Goal: Task Accomplishment & Management: Complete application form

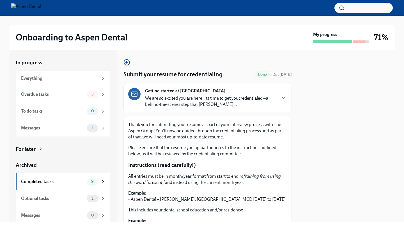
scroll to position [91, 0]
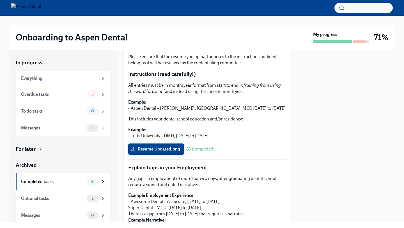
click at [176, 146] on label "Resume Updated.png" at bounding box center [156, 149] width 56 height 11
click at [0, 0] on input "Resume Updated.png" at bounding box center [0, 0] width 0 height 0
click at [86, 97] on div "Overdue tasks 3" at bounding box center [63, 94] width 85 height 8
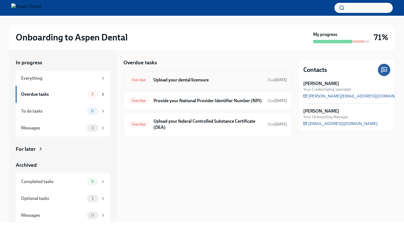
click at [195, 83] on div "Overdue Upload your dental licensure Due [DATE]" at bounding box center [207, 80] width 159 height 9
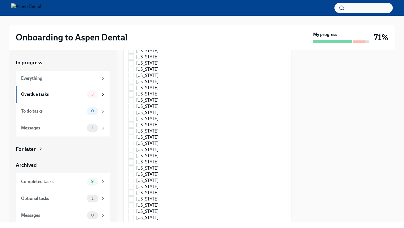
scroll to position [850, 0]
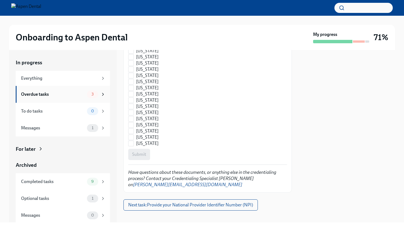
click at [77, 92] on div "Overdue tasks" at bounding box center [53, 94] width 64 height 6
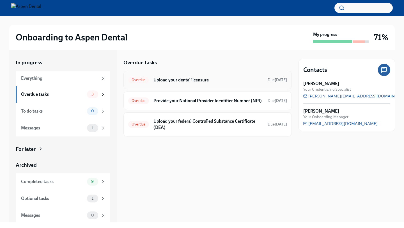
click at [184, 85] on div "Overdue Upload your dental licensure Due [DATE]" at bounding box center [208, 80] width 169 height 19
click at [186, 77] on h6 "Upload your dental licensure" at bounding box center [209, 80] width 110 height 6
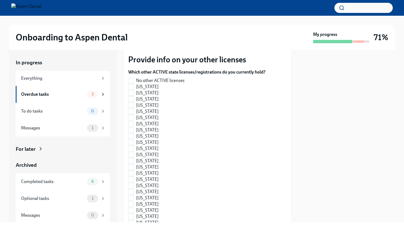
scroll to position [167, 0]
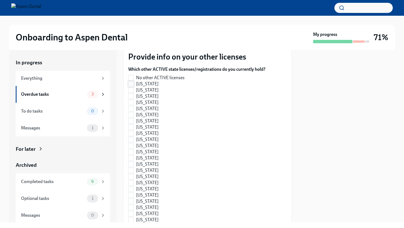
click at [131, 81] on input "[US_STATE]" at bounding box center [131, 83] width 5 height 5
checkbox input "true"
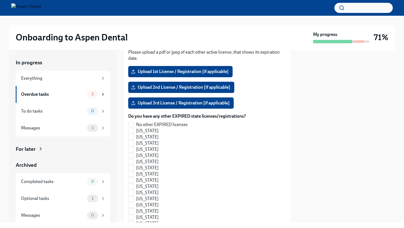
scroll to position [553, 0]
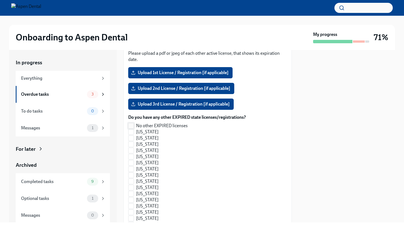
click at [135, 123] on label "No other EXPIRED licenses" at bounding box center [184, 126] width 113 height 6
click at [134, 123] on input "No other EXPIRED licenses" at bounding box center [131, 125] width 5 height 5
checkbox input "true"
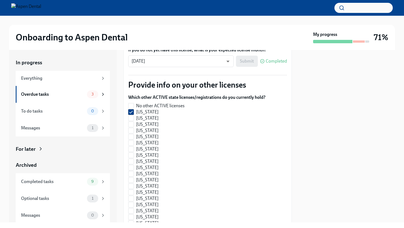
scroll to position [139, 0]
click at [133, 103] on input "No other ACTIVE licenses" at bounding box center [131, 105] width 5 height 5
checkbox input "true"
click at [134, 109] on label "[US_STATE]" at bounding box center [194, 112] width 133 height 6
click at [134, 109] on input "[US_STATE]" at bounding box center [131, 111] width 5 height 5
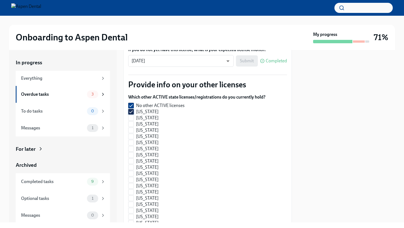
checkbox input "false"
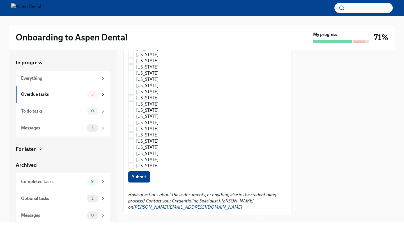
scroll to position [850, 0]
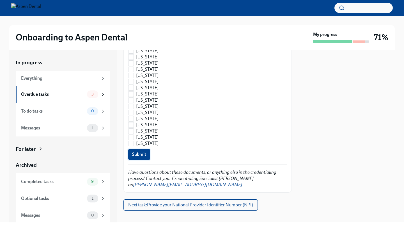
click at [146, 149] on button "Submit" at bounding box center [139, 154] width 22 height 11
checkbox input "false"
checkbox input "true"
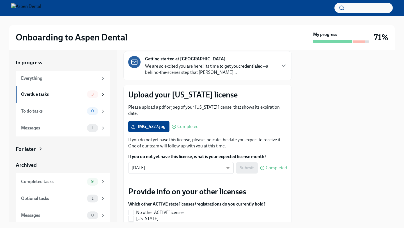
scroll to position [36, 0]
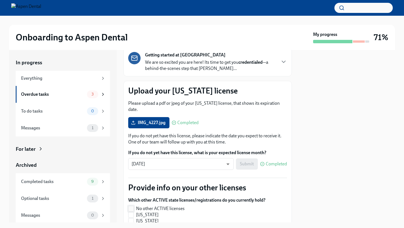
click at [133, 206] on input "No other ACTIVE licenses" at bounding box center [131, 208] width 5 height 5
checkbox input "true"
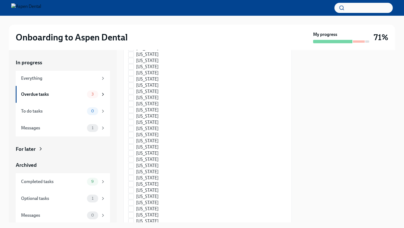
scroll to position [850, 0]
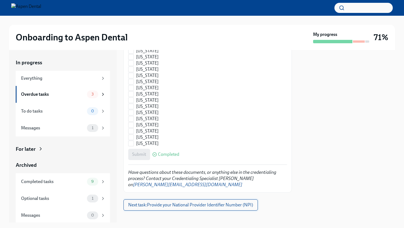
click at [180, 202] on span "Next task : Provide your National Provider Identifier Number (NPI)" at bounding box center [190, 205] width 125 height 6
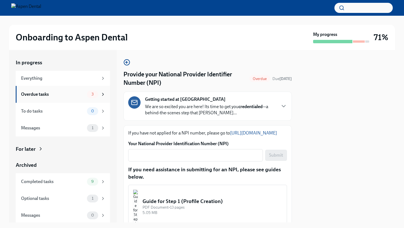
click at [99, 99] on div "Overdue tasks 3" at bounding box center [63, 94] width 94 height 17
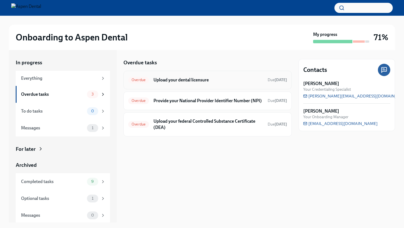
click at [159, 78] on h6 "Upload your dental licensure" at bounding box center [209, 80] width 110 height 6
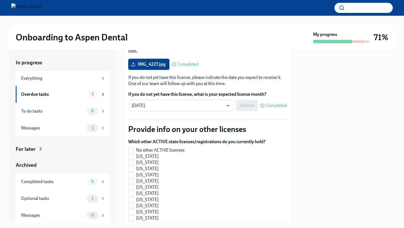
scroll to position [90, 0]
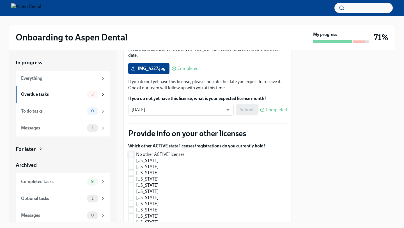
click at [144, 151] on span "No other ACTIVE licenses" at bounding box center [160, 154] width 49 height 6
click at [134, 152] on input "No other ACTIVE licenses" at bounding box center [131, 154] width 5 height 5
checkbox input "true"
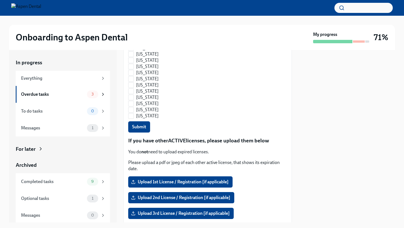
scroll to position [450, 0]
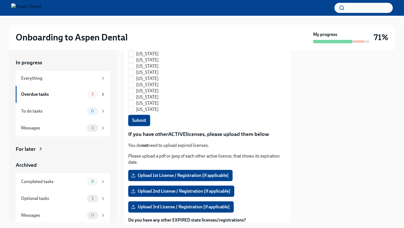
click at [144, 118] on span "Submit" at bounding box center [139, 121] width 14 height 6
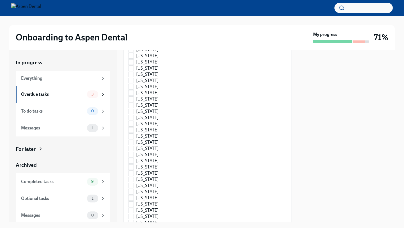
scroll to position [850, 0]
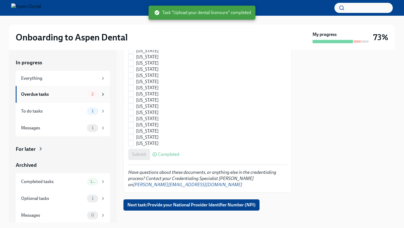
click at [84, 98] on div "Overdue tasks 2" at bounding box center [63, 94] width 85 height 8
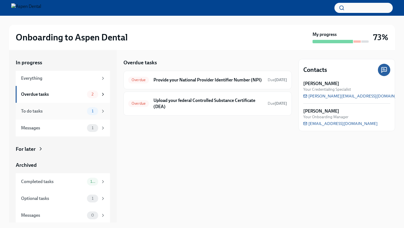
click at [79, 112] on div "To do tasks" at bounding box center [53, 111] width 64 height 6
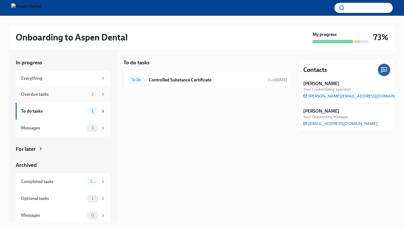
click at [83, 89] on div "Overdue tasks 2" at bounding box center [63, 94] width 94 height 17
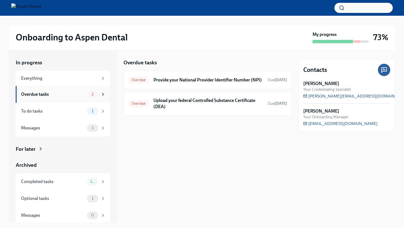
click at [97, 94] on div "2" at bounding box center [92, 94] width 11 height 8
drag, startPoint x: 124, startPoint y: 62, endPoint x: 153, endPoint y: 60, distance: 28.4
click at [153, 60] on h5 "Overdue tasks" at bounding box center [140, 62] width 33 height 7
click at [160, 62] on div "Overdue tasks" at bounding box center [208, 62] width 169 height 7
drag, startPoint x: 122, startPoint y: 62, endPoint x: 163, endPoint y: 63, distance: 40.5
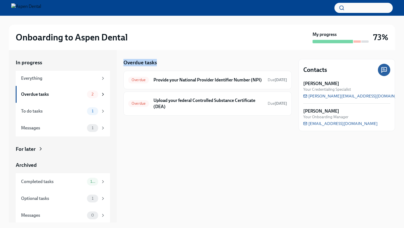
click at [163, 63] on div "In progress Everything Overdue tasks 2 To do tasks 1 Messages 1 For later Archi…" at bounding box center [202, 136] width 386 height 172
click at [163, 63] on div "Overdue tasks" at bounding box center [208, 62] width 169 height 7
drag, startPoint x: 157, startPoint y: 61, endPoint x: 123, endPoint y: 59, distance: 34.6
click at [123, 59] on div "In progress Everything Overdue tasks 2 To do tasks 1 Messages 1 For later Archi…" at bounding box center [202, 136] width 386 height 172
click at [118, 58] on div "In progress Everything Overdue tasks 2 To do tasks 1 Messages 1 For later Archi…" at bounding box center [202, 136] width 386 height 172
